Goal: Information Seeking & Learning: Understand process/instructions

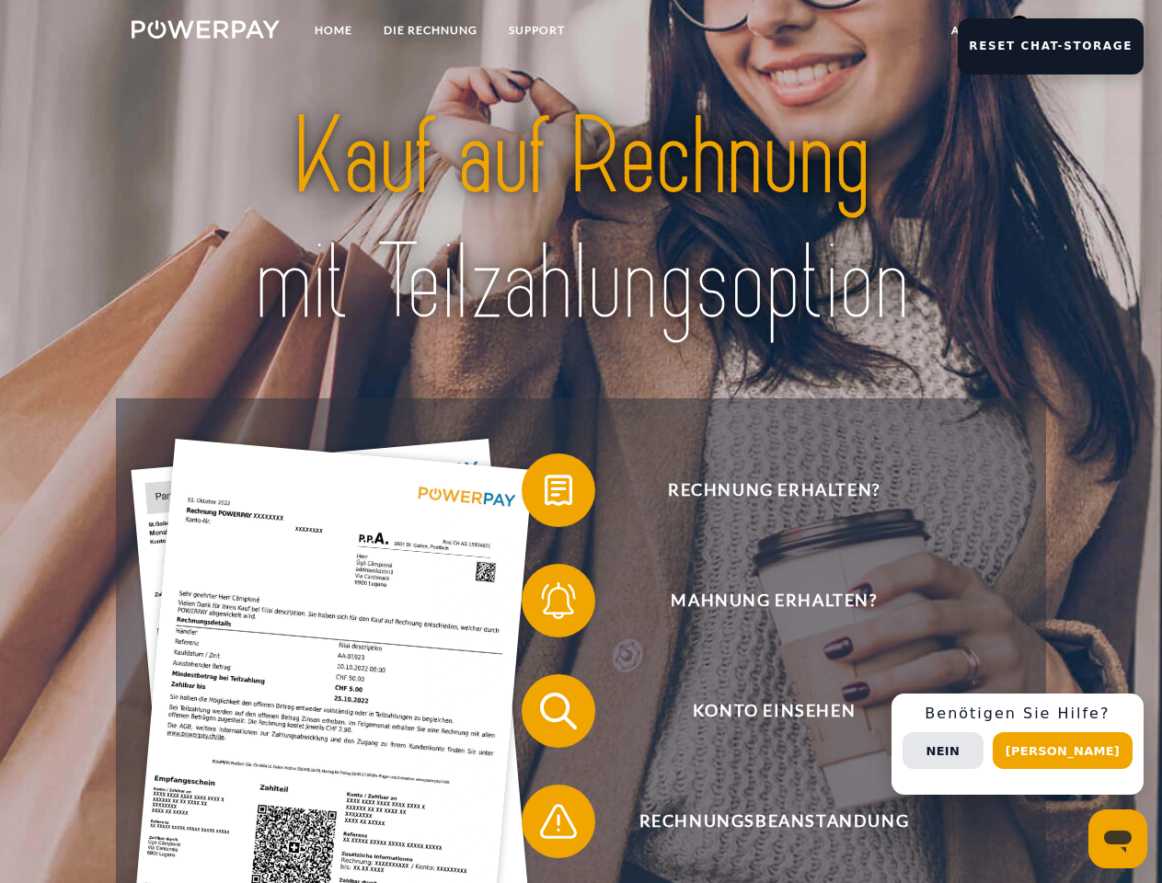
click at [205, 32] on img at bounding box center [206, 29] width 148 height 18
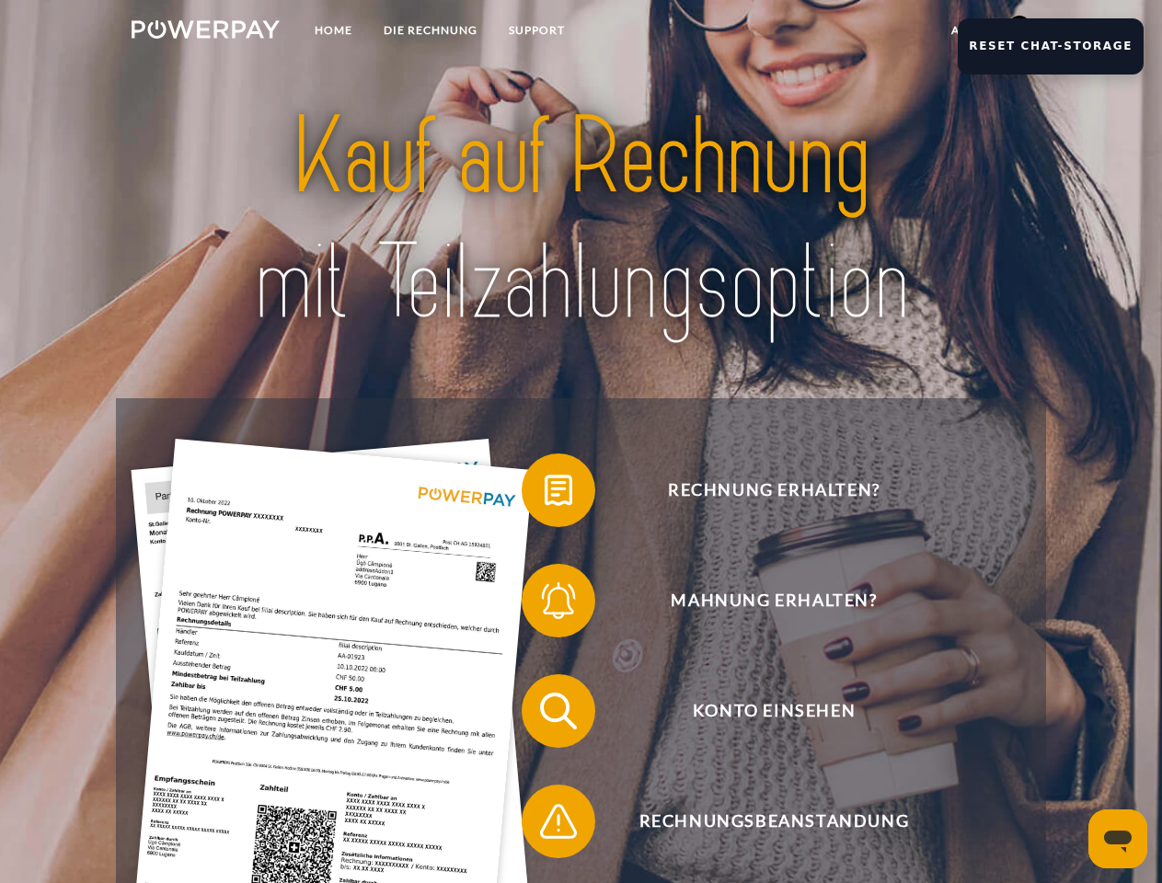
click at [963, 30] on link "agb" at bounding box center [964, 30] width 57 height 33
click at [545, 494] on span at bounding box center [531, 490] width 92 height 92
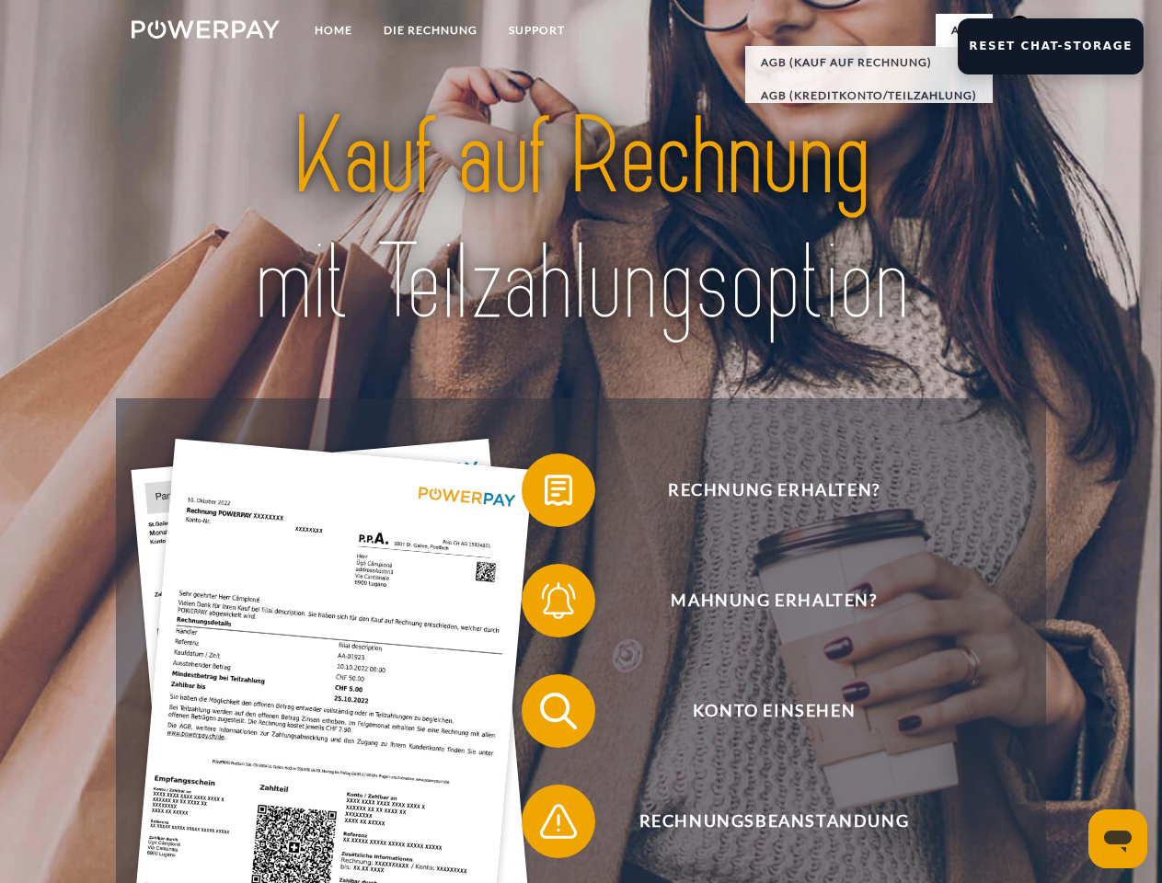
click at [545, 605] on div "Rechnung erhalten? Mahnung erhalten? Konto einsehen" at bounding box center [580, 766] width 929 height 736
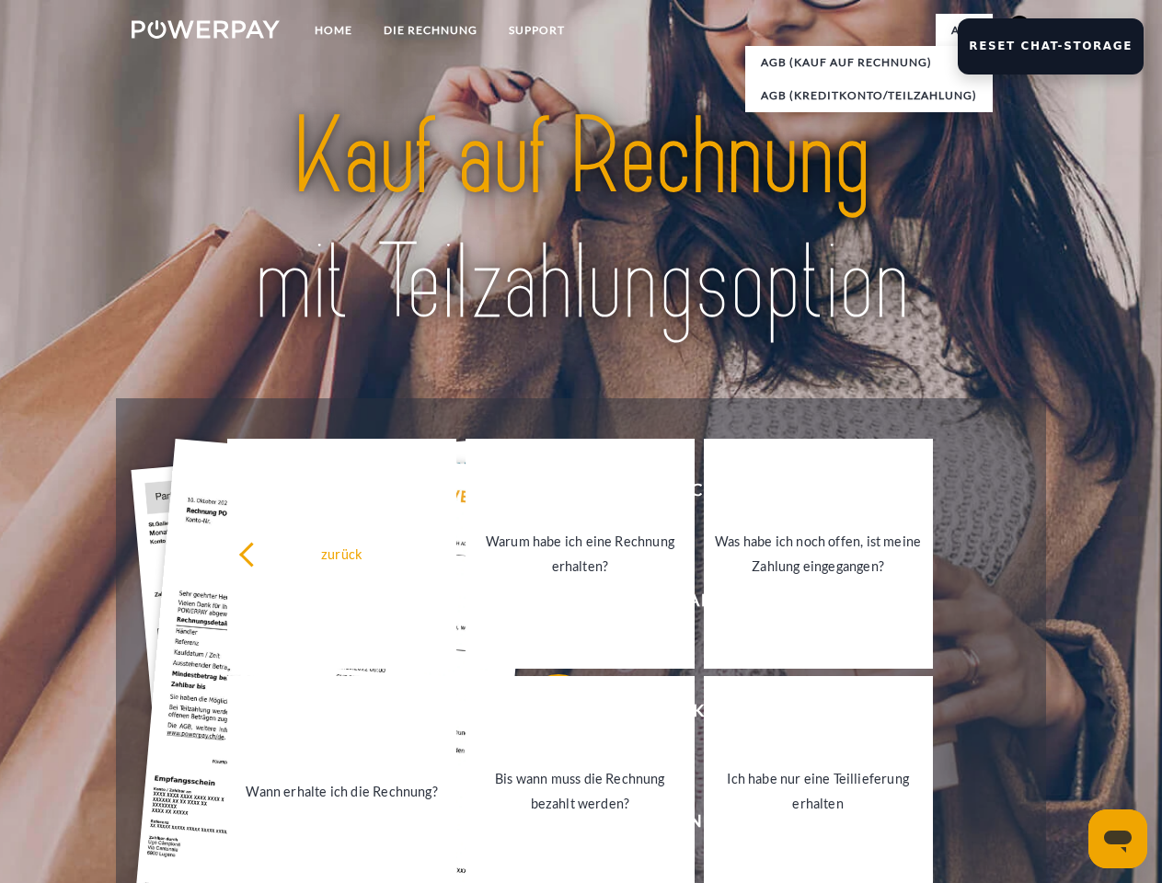
click at [545, 715] on link "Bis wann muss die Rechnung bezahlt werden?" at bounding box center [580, 791] width 229 height 230
click at [545, 825] on span at bounding box center [531, 822] width 92 height 92
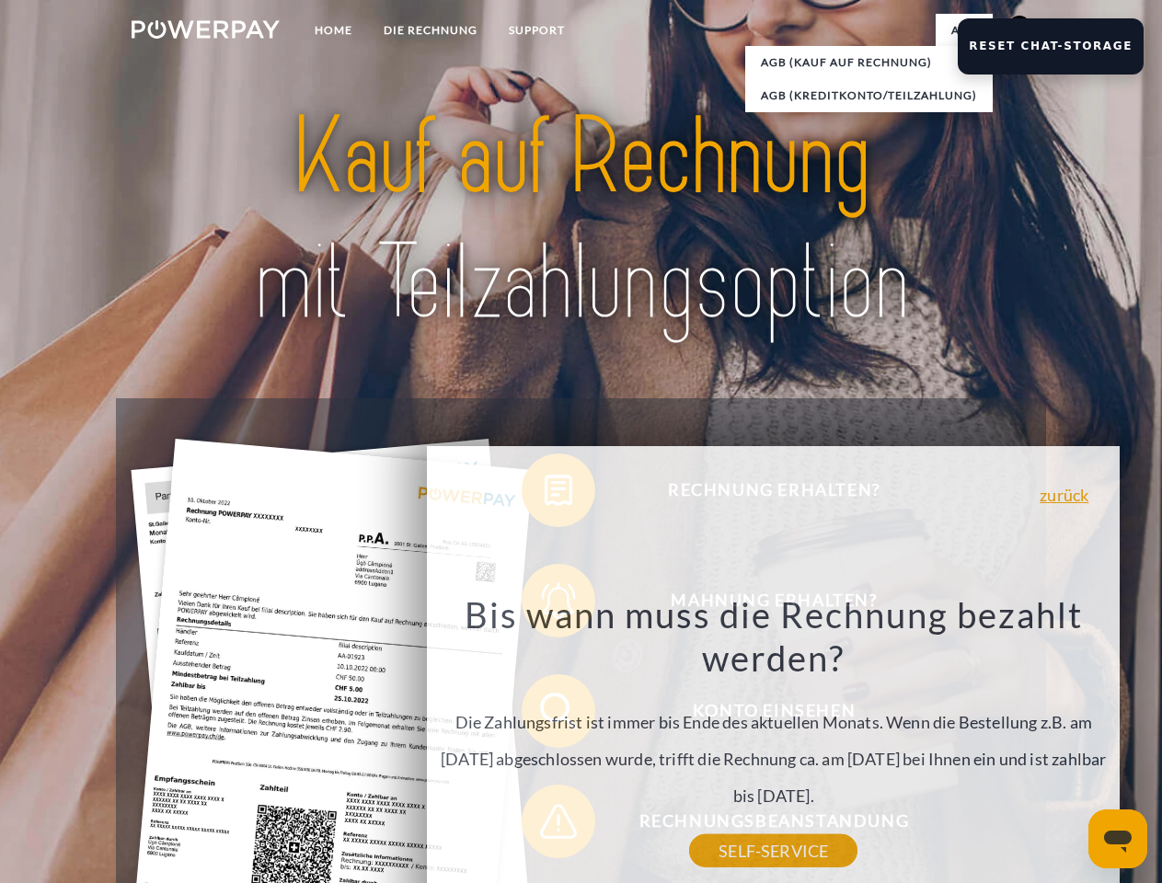
click at [1024, 744] on div "Rechnung erhalten? Mahnung erhalten? Konto einsehen" at bounding box center [580, 766] width 929 height 736
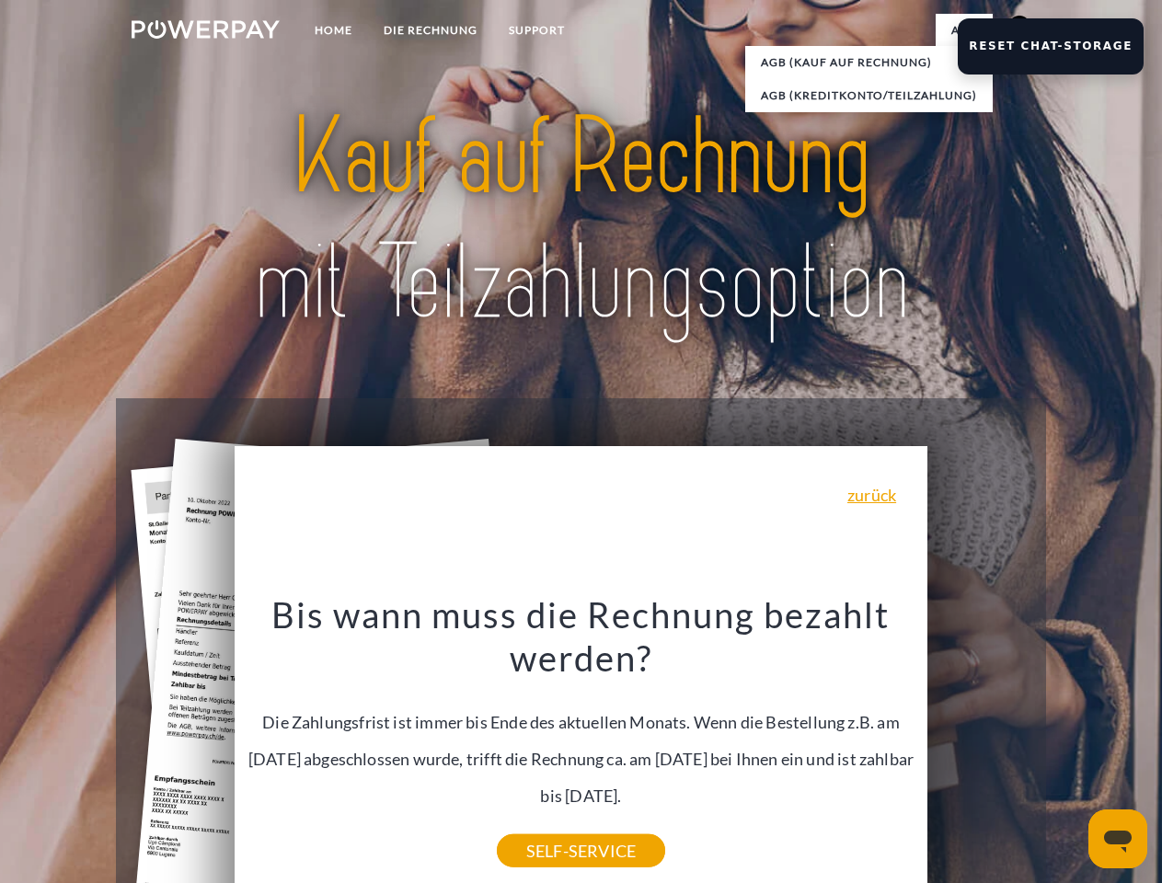
click at [979, 748] on span "Konto einsehen" at bounding box center [773, 711] width 451 height 74
click at [1069, 751] on header "Home DIE RECHNUNG SUPPORT" at bounding box center [581, 635] width 1162 height 1271
click at [1063, 46] on button "Reset Chat-Storage" at bounding box center [1051, 46] width 186 height 56
